Goal: Obtain resource: Download file/media

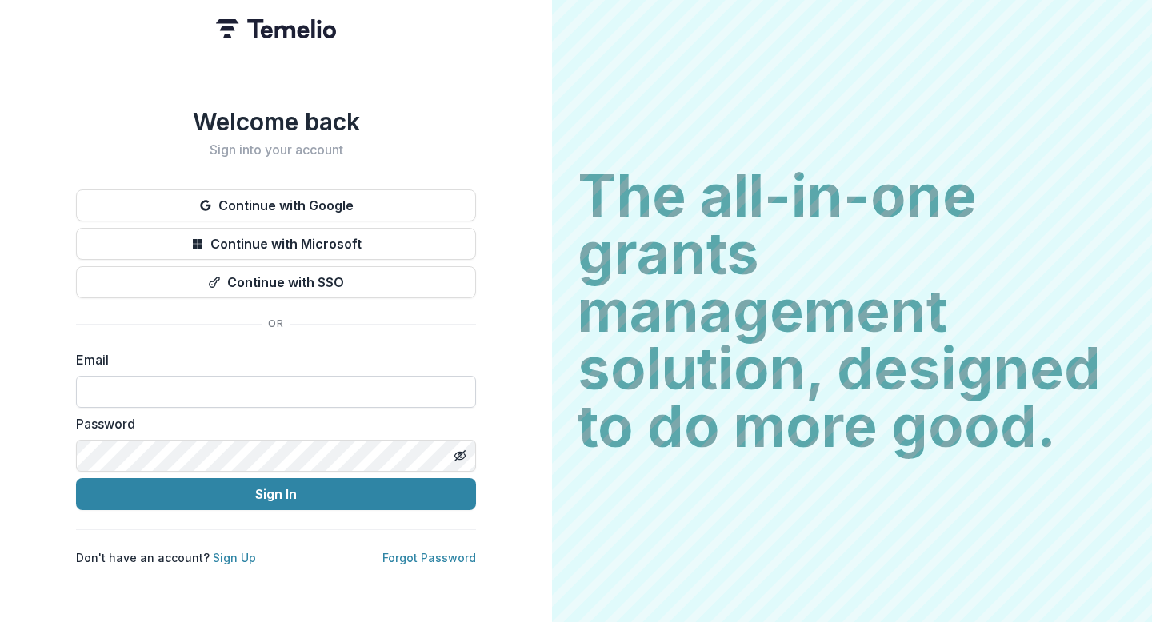
click at [363, 382] on input at bounding box center [276, 392] width 400 height 32
click at [432, 377] on input at bounding box center [276, 392] width 400 height 32
paste input "**********"
type input "**********"
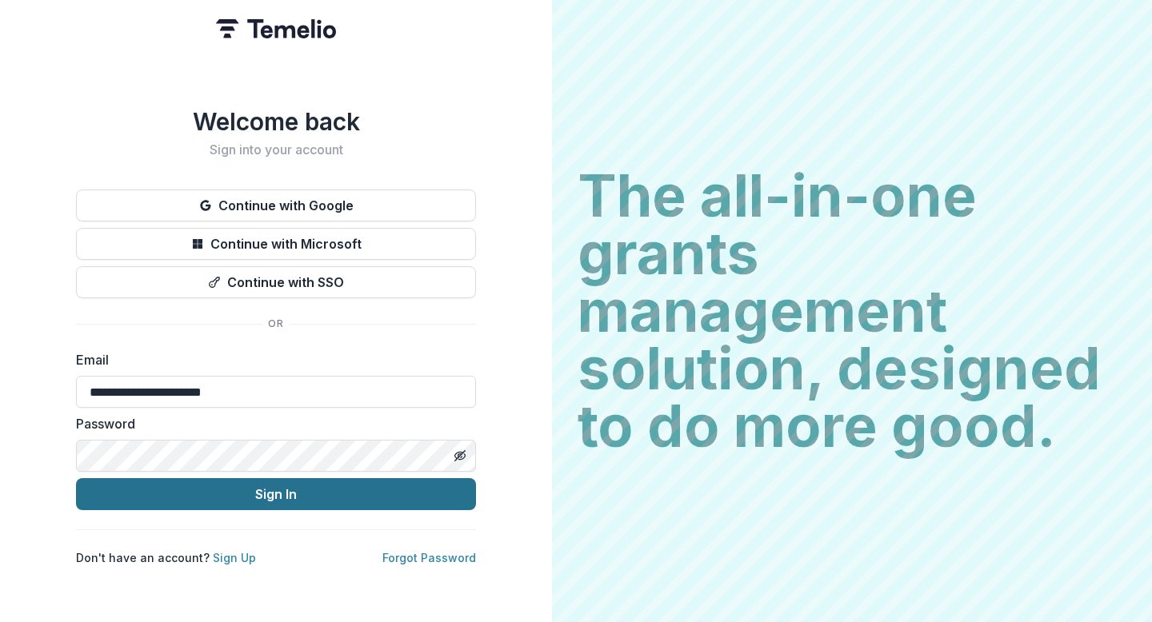
click at [352, 491] on button "Sign In" at bounding box center [276, 494] width 400 height 32
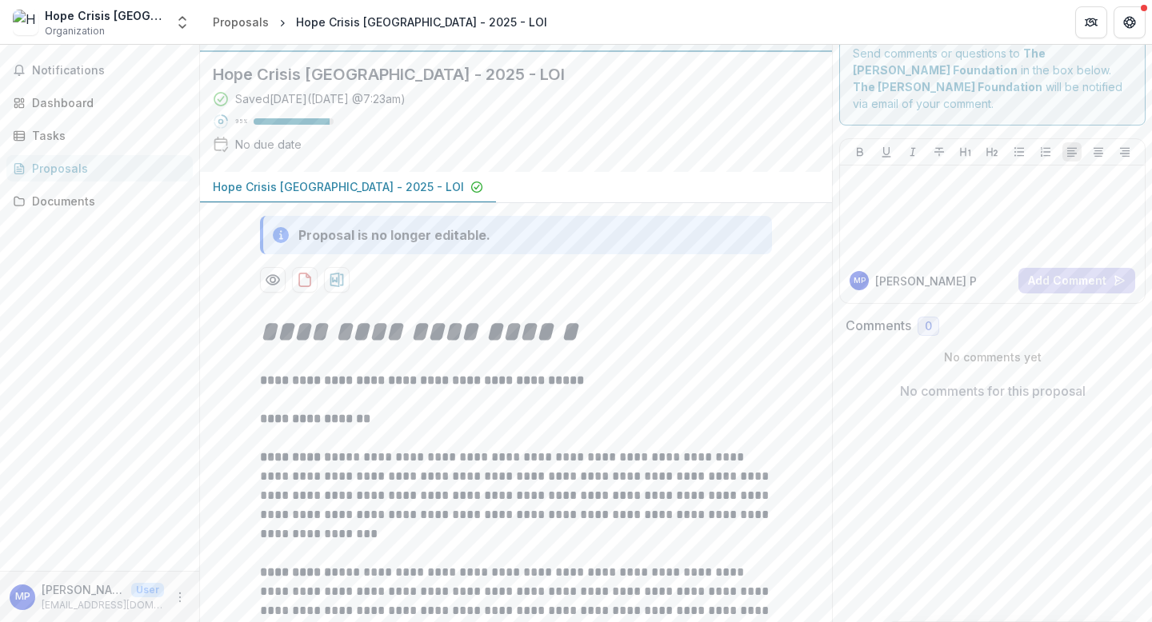
scroll to position [29, 0]
click at [1126, 22] on icon "Get Help" at bounding box center [1125, 22] width 3 height 4
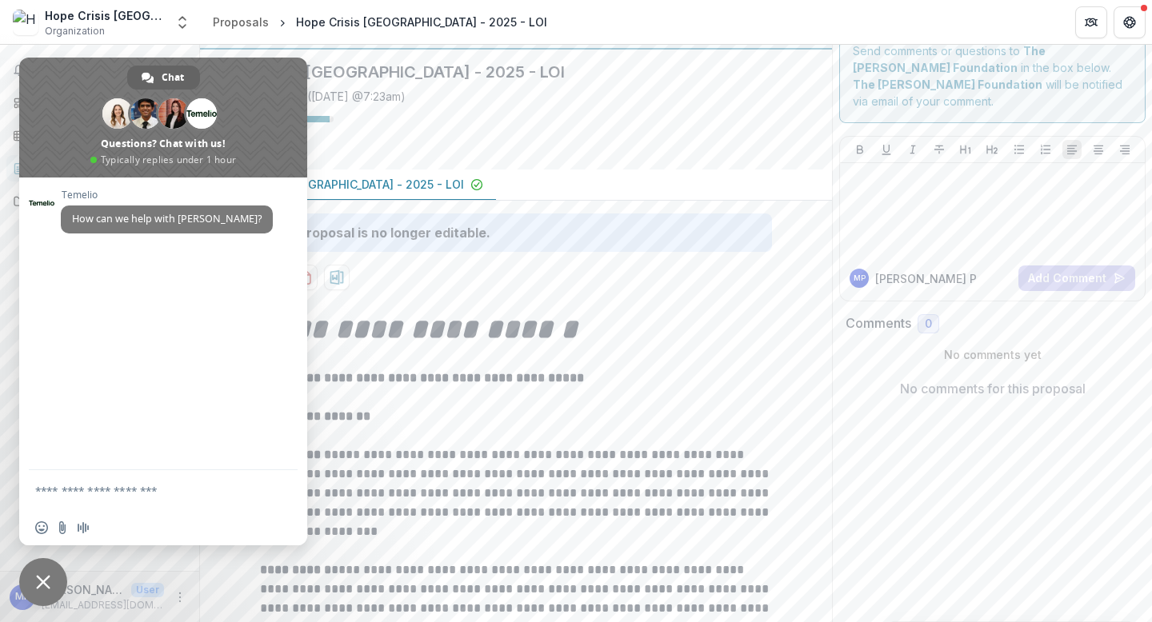
click at [47, 581] on span "Close chat" at bounding box center [43, 582] width 14 height 14
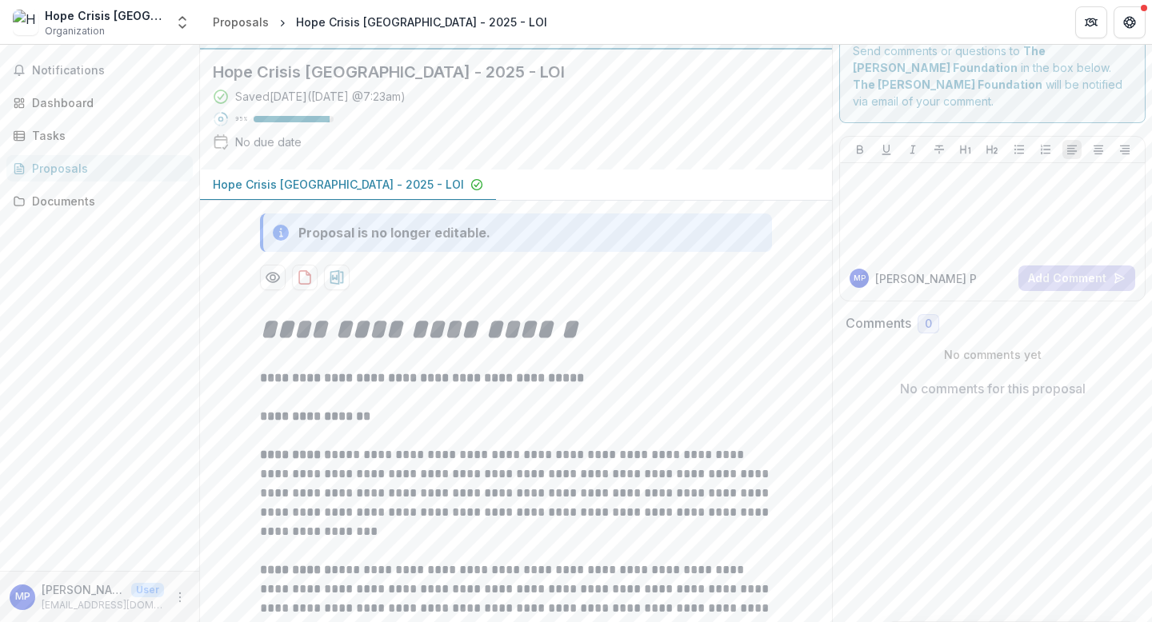
scroll to position [60, 0]
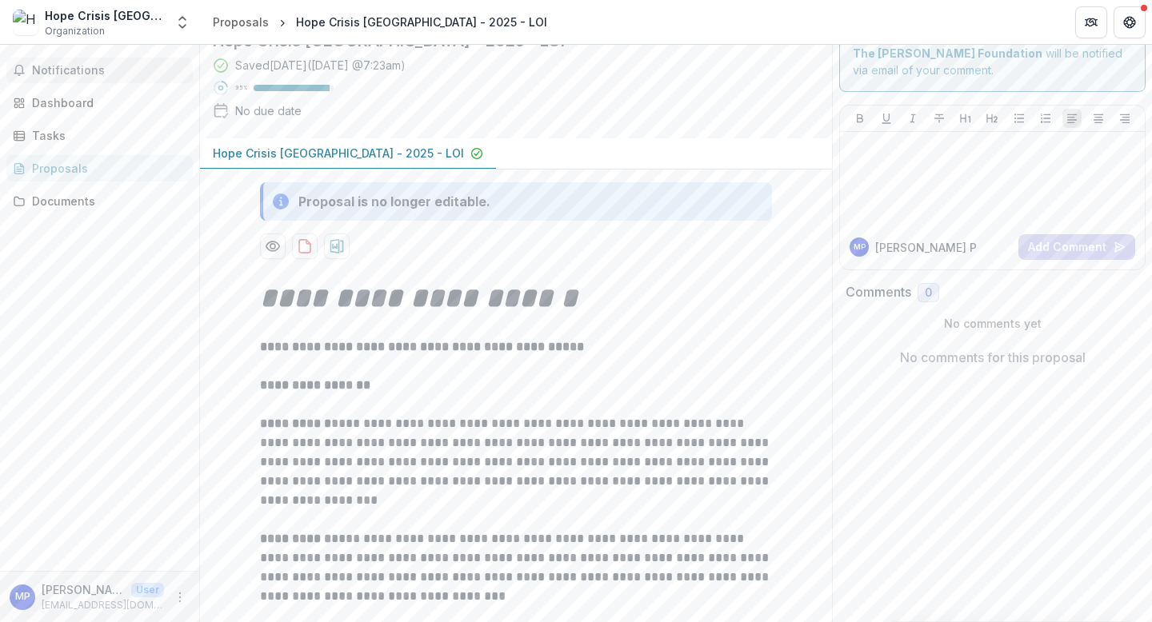
click at [100, 78] on button "Notifications" at bounding box center [99, 71] width 186 height 26
click at [128, 98] on div "Dashboard" at bounding box center [106, 102] width 148 height 17
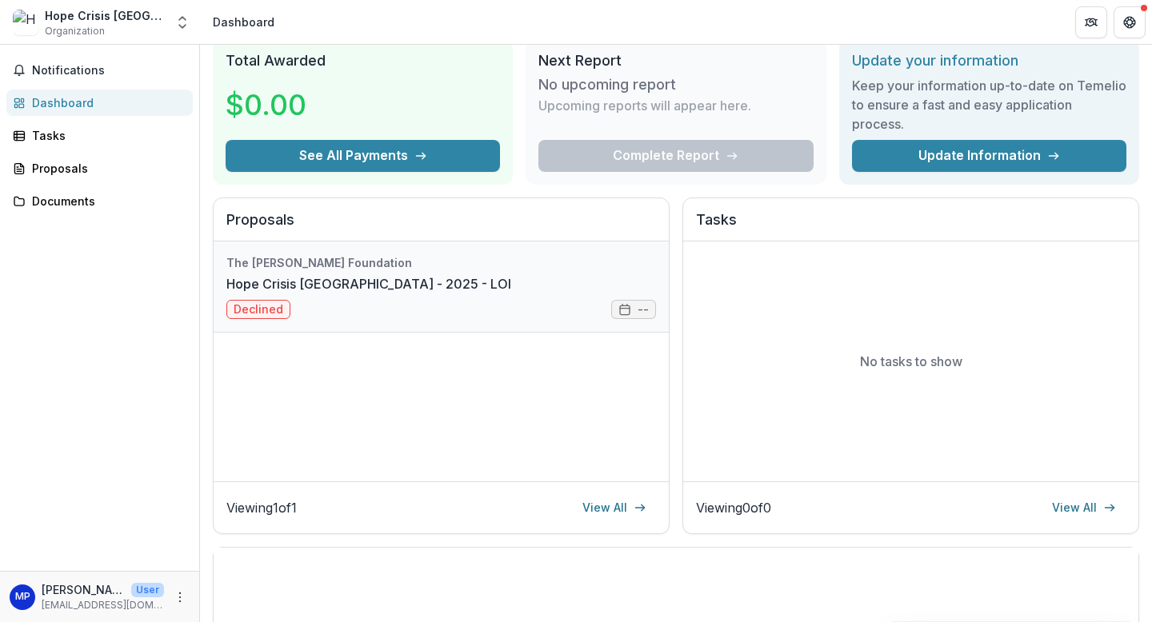
click at [246, 294] on link "Hope Crisis [GEOGRAPHIC_DATA] - 2025 - LOI" at bounding box center [368, 283] width 285 height 19
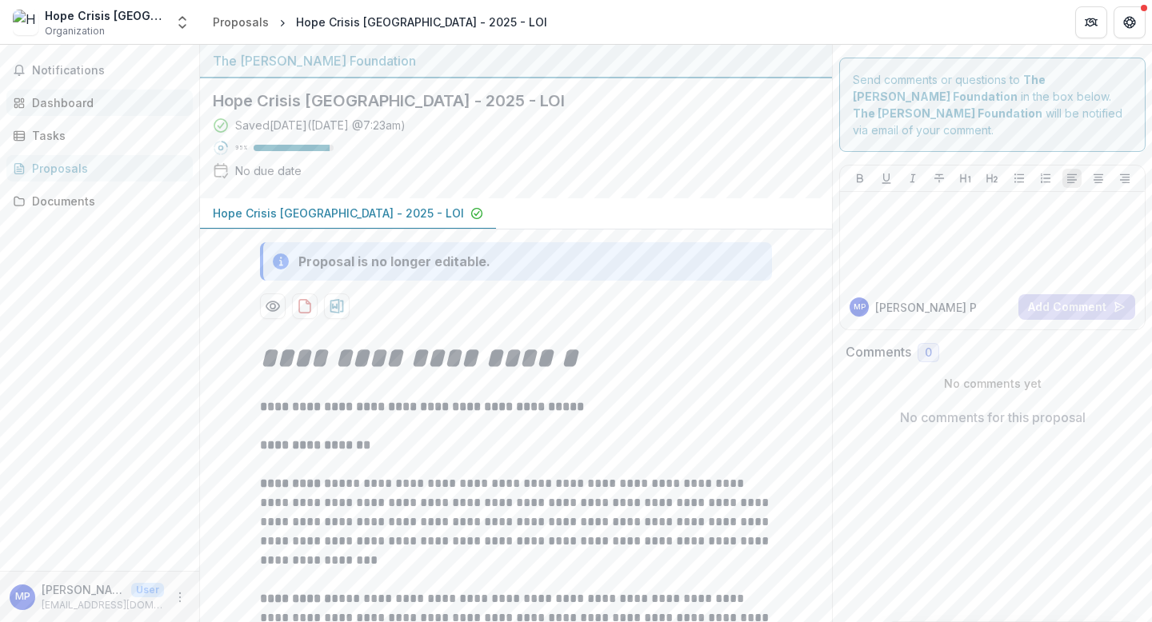
click at [147, 104] on div "Dashboard" at bounding box center [106, 102] width 148 height 17
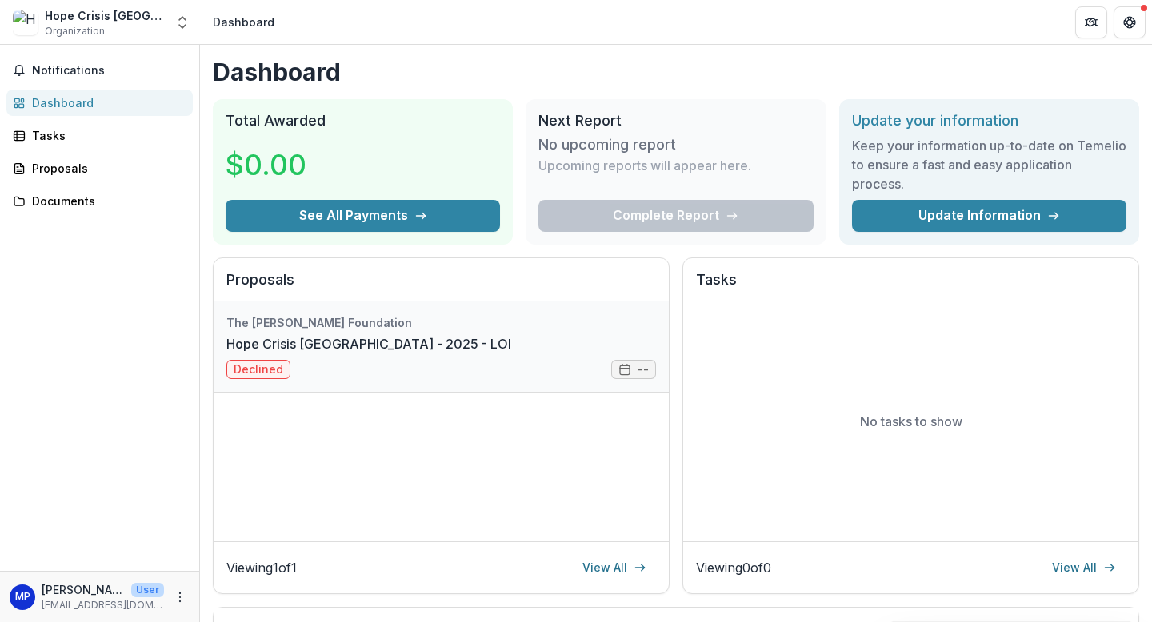
click at [511, 353] on link "Hope Crisis [GEOGRAPHIC_DATA] - 2025 - LOI" at bounding box center [368, 343] width 285 height 19
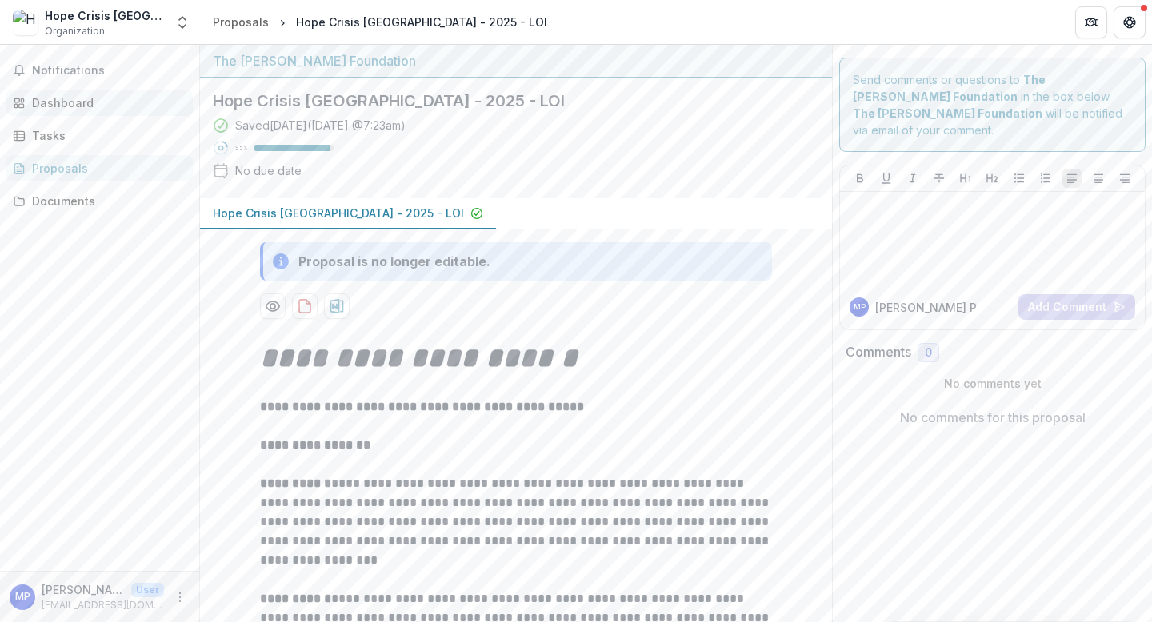
click at [78, 98] on div "Dashboard" at bounding box center [106, 102] width 148 height 17
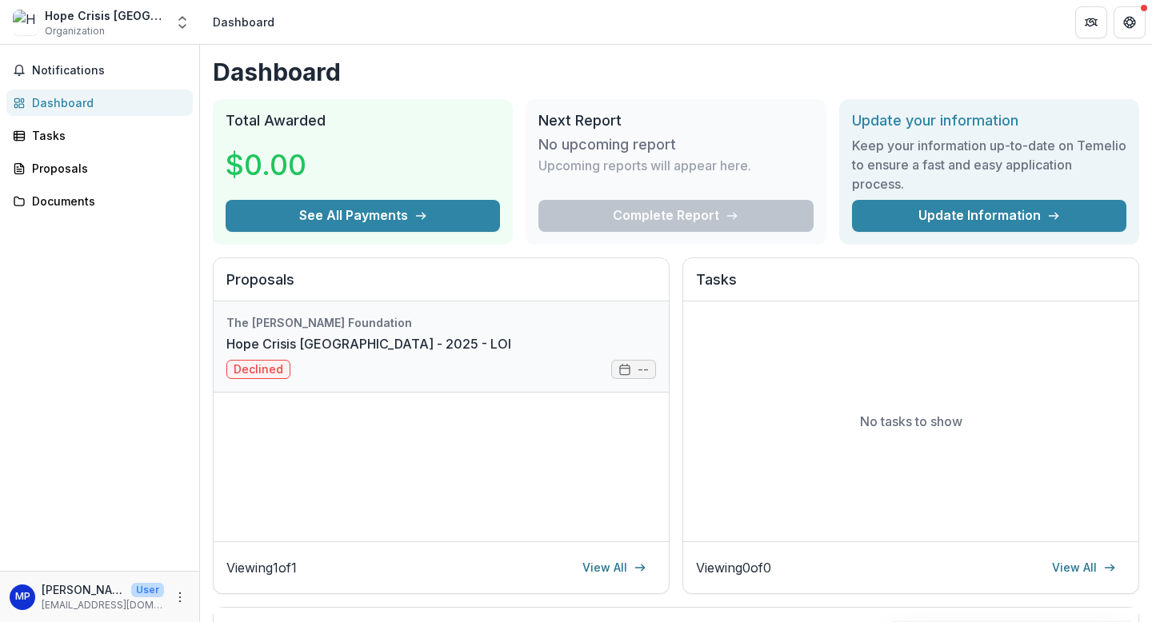
click at [469, 346] on link "Hope Crisis [GEOGRAPHIC_DATA] - 2025 - LOI" at bounding box center [368, 343] width 285 height 19
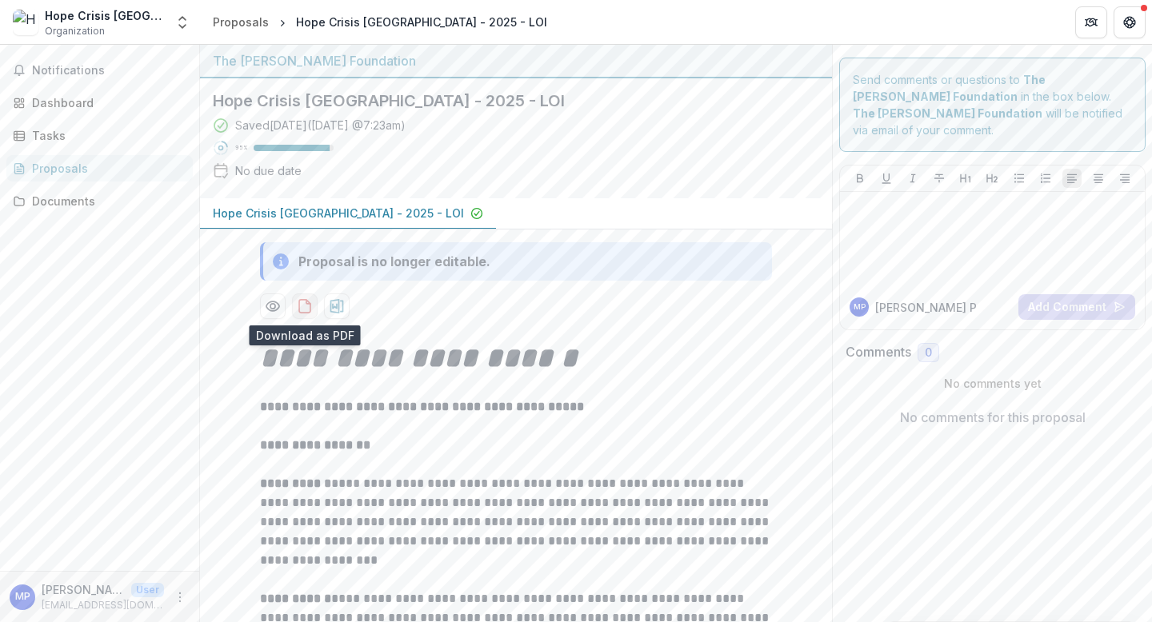
click at [303, 303] on icon "download-proposal" at bounding box center [305, 306] width 16 height 16
click at [270, 307] on icon "Preview 32348ae5-fff8-4388-91cc-025b422a857b-0.pdf" at bounding box center [273, 306] width 16 height 16
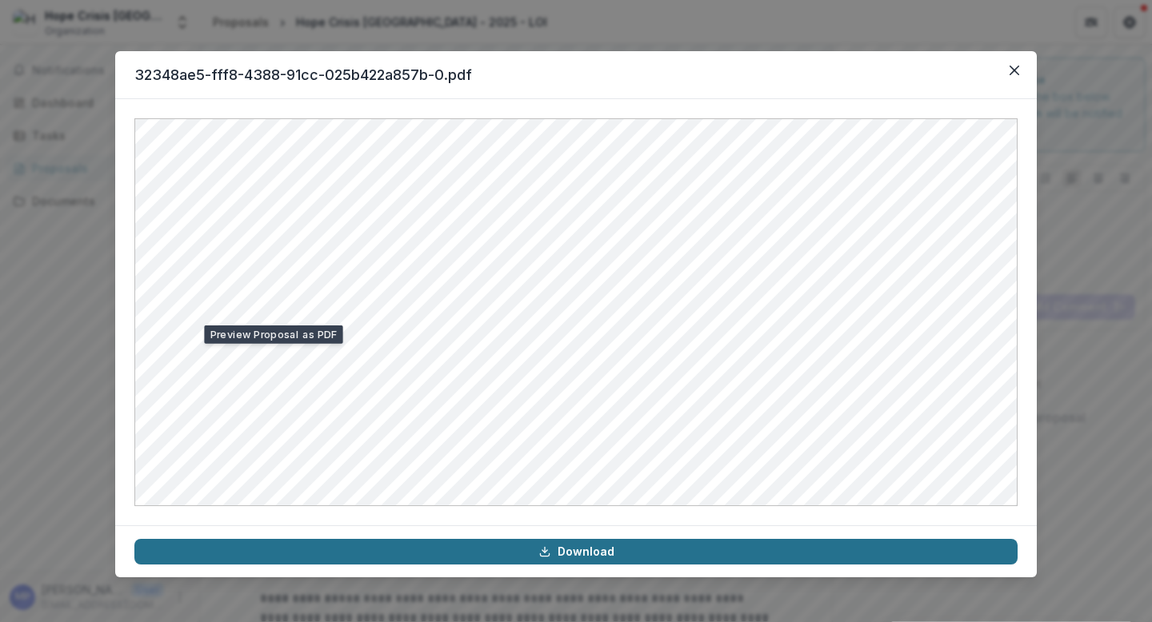
click at [601, 557] on link "Download" at bounding box center [575, 552] width 883 height 26
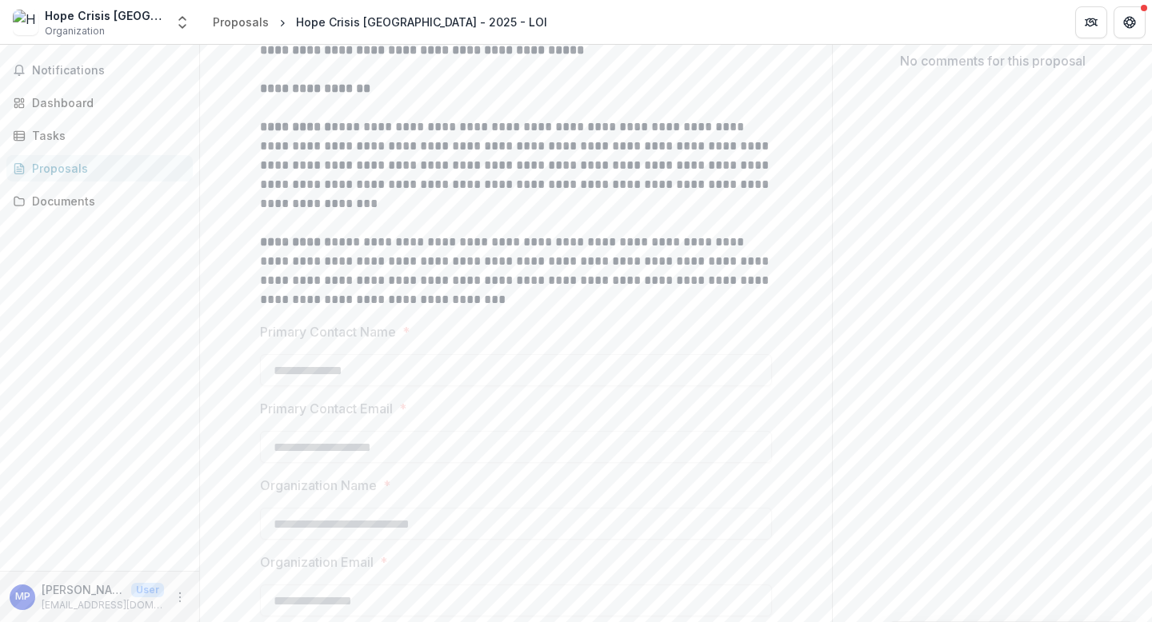
scroll to position [100, 0]
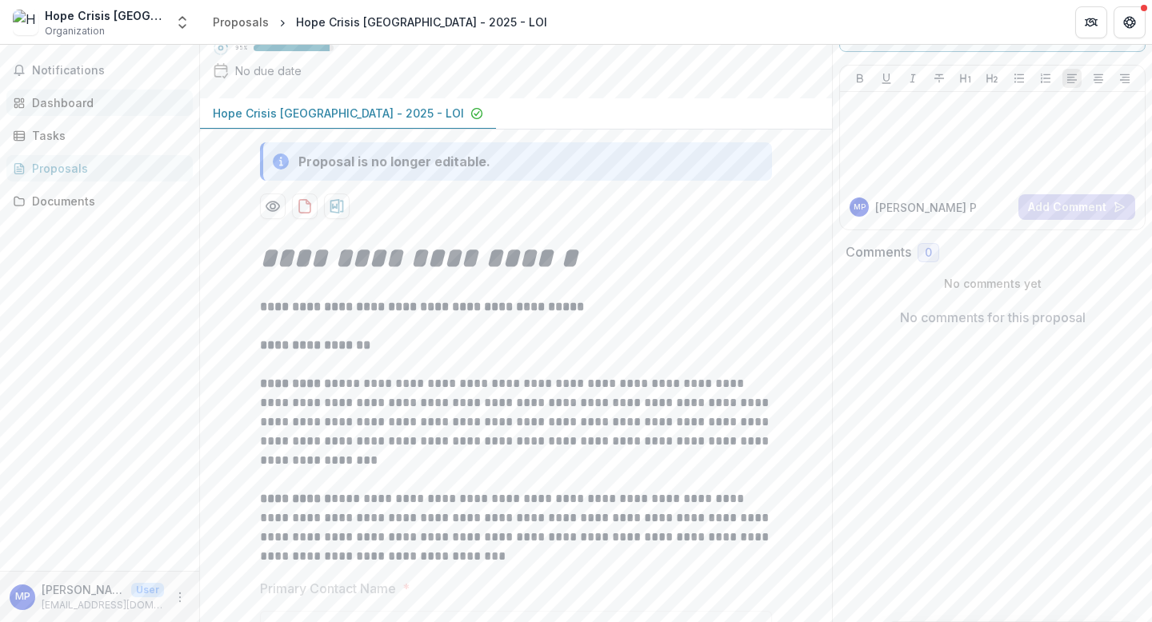
click at [64, 106] on div "Dashboard" at bounding box center [106, 102] width 148 height 17
